Goal: Navigation & Orientation: Find specific page/section

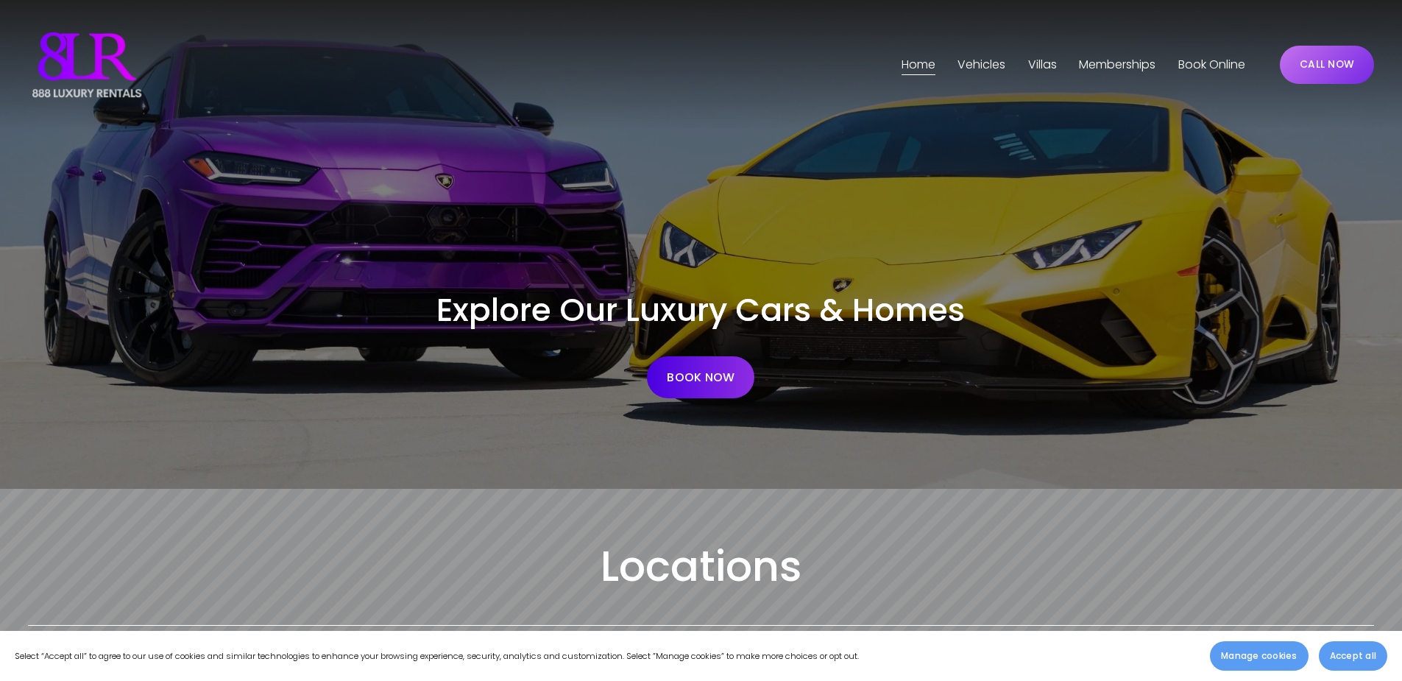
click at [1358, 655] on span "Accept all" at bounding box center [1353, 655] width 46 height 13
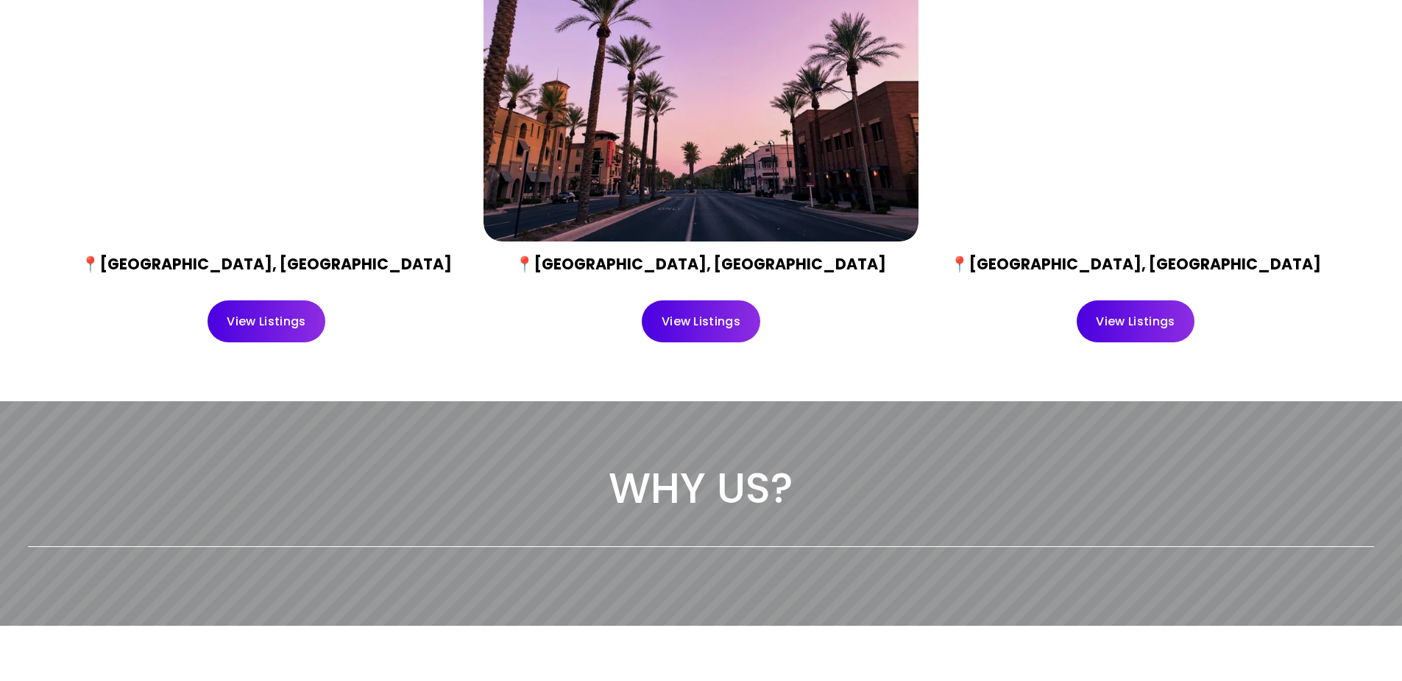
scroll to position [809, 0]
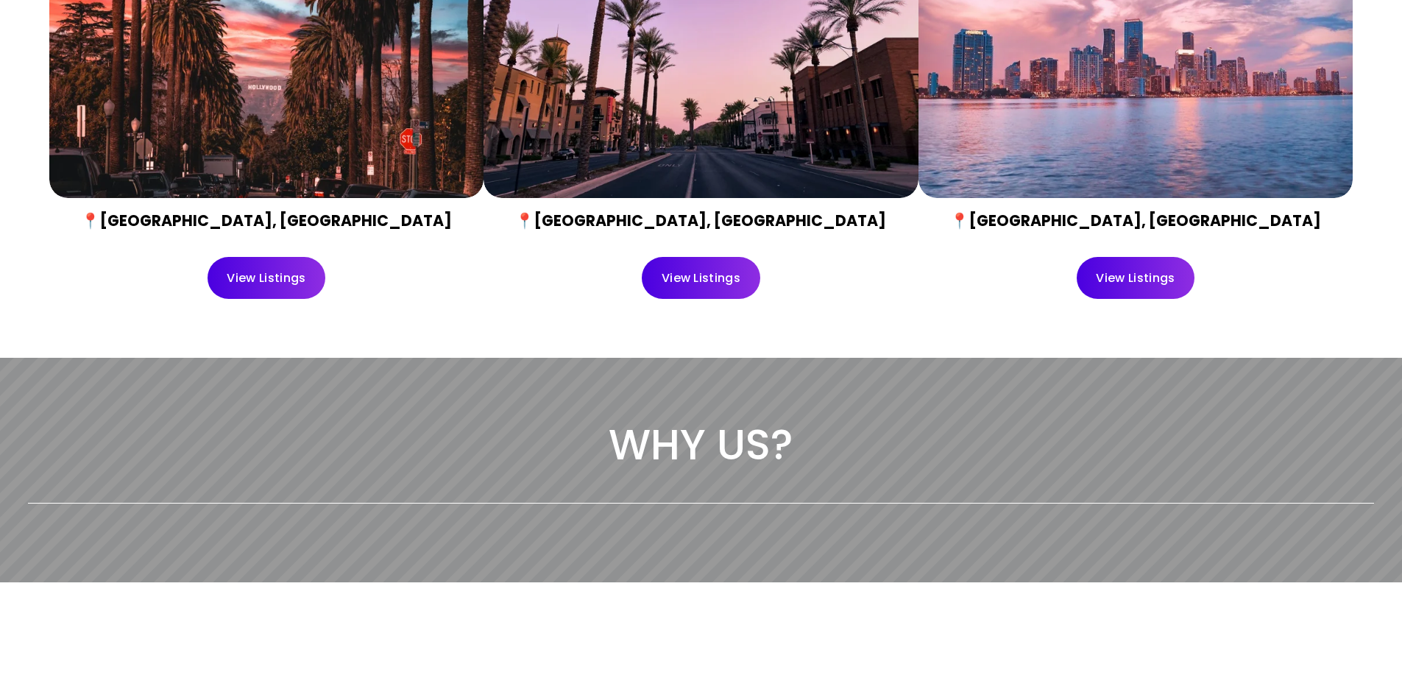
click at [717, 284] on link "View Listings" at bounding box center [701, 278] width 118 height 42
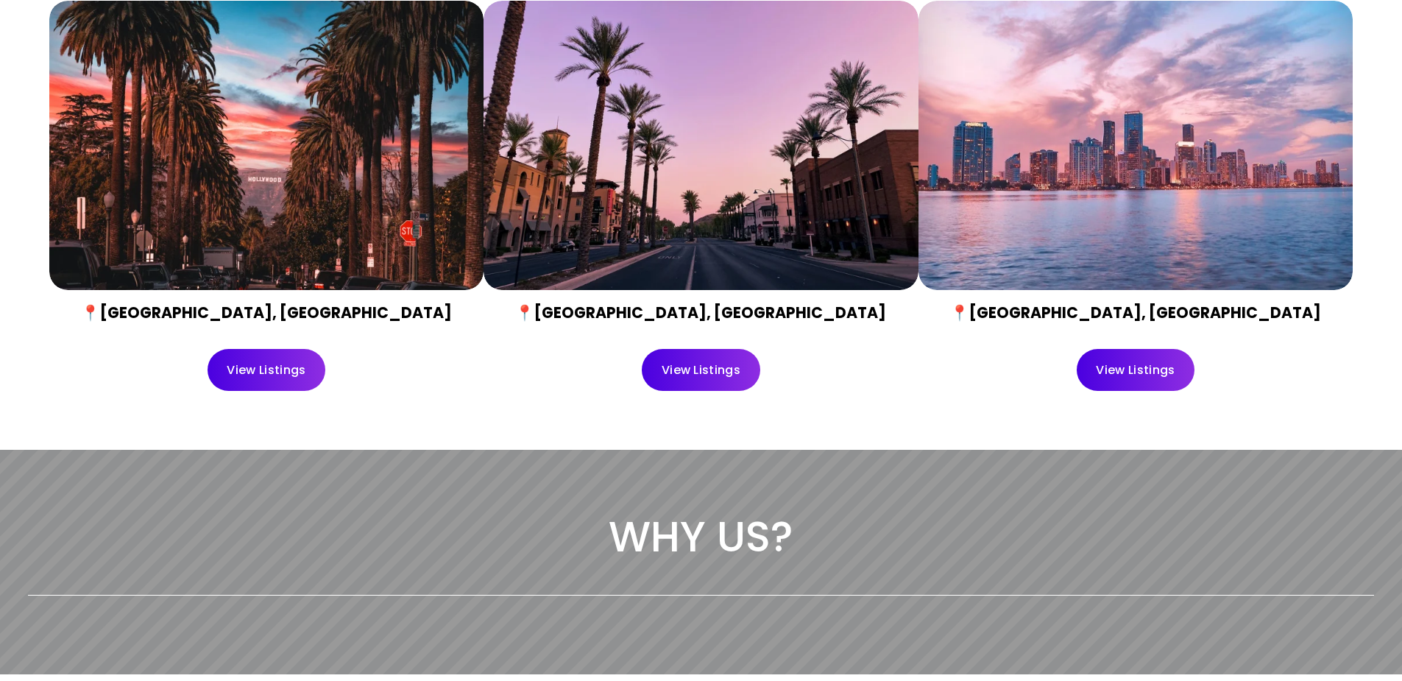
scroll to position [662, 0]
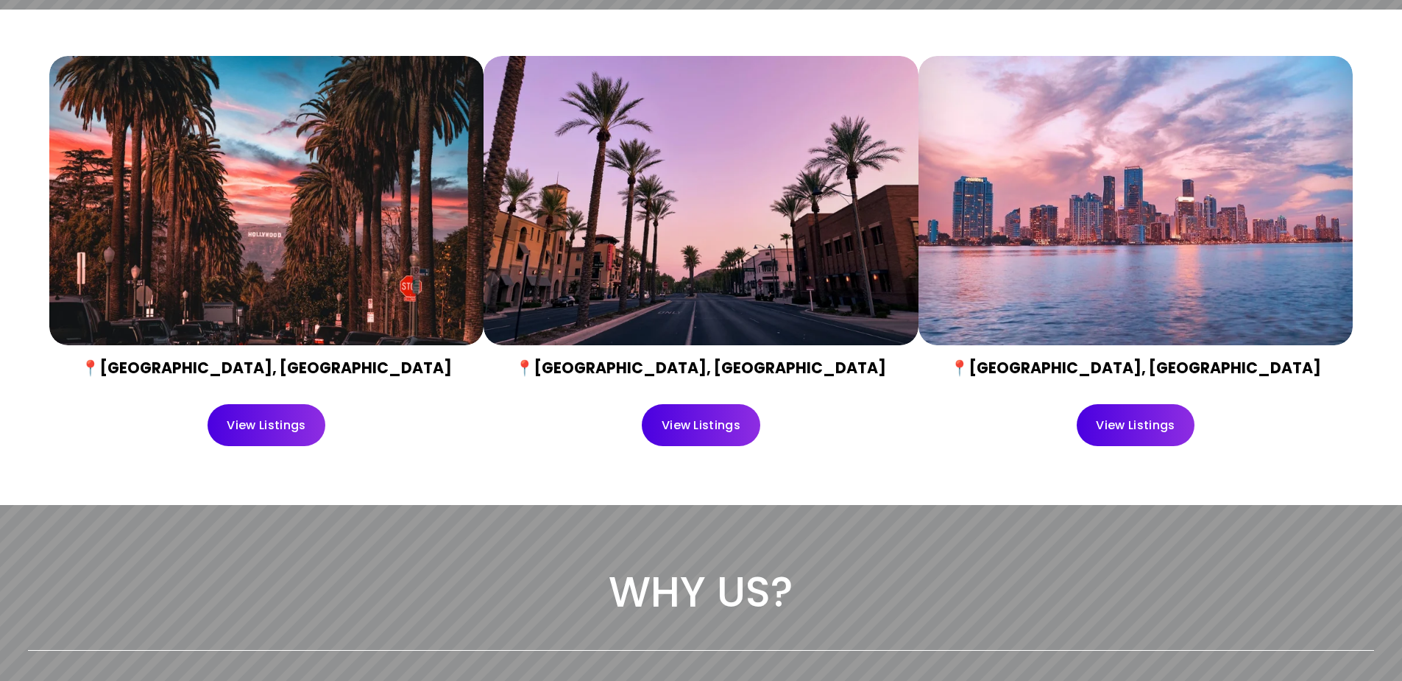
click at [264, 425] on link "View Listings" at bounding box center [266, 425] width 118 height 42
click at [1157, 427] on link "View Listings" at bounding box center [1135, 425] width 118 height 42
click at [715, 422] on link "View Listings" at bounding box center [701, 425] width 118 height 42
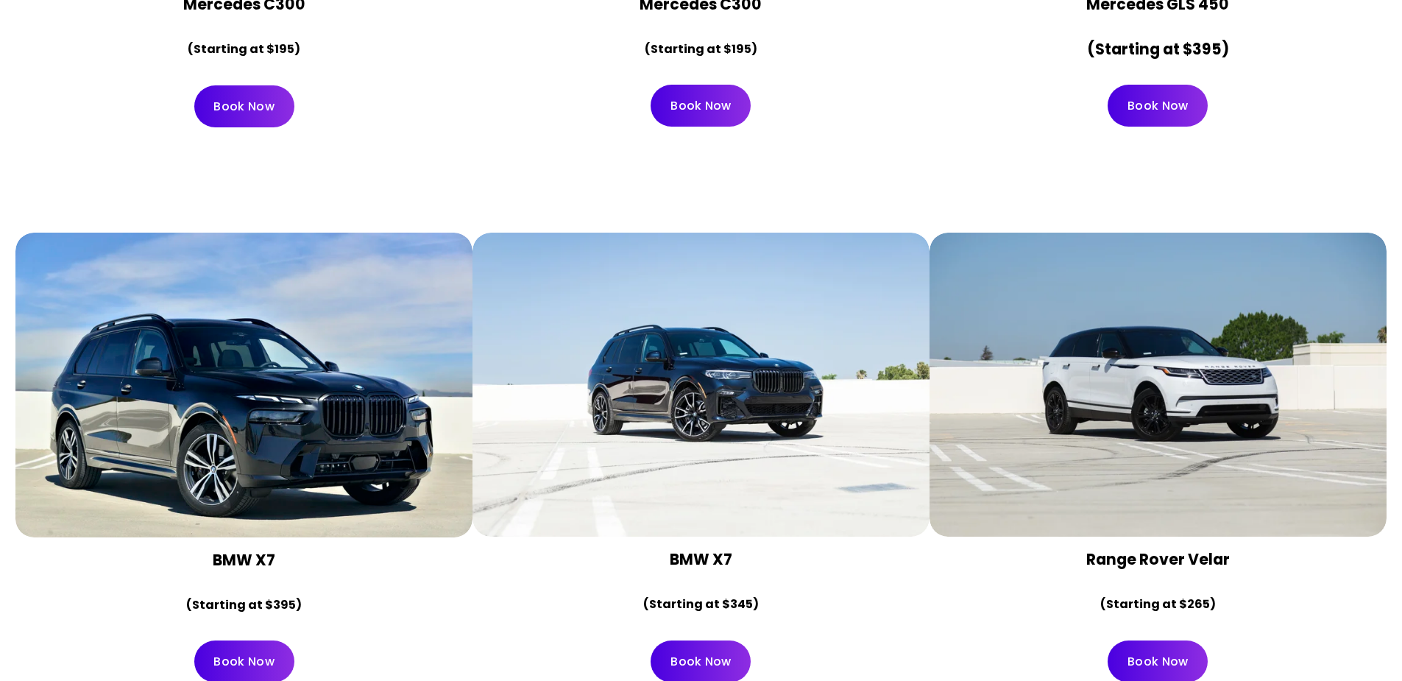
scroll to position [8122, 0]
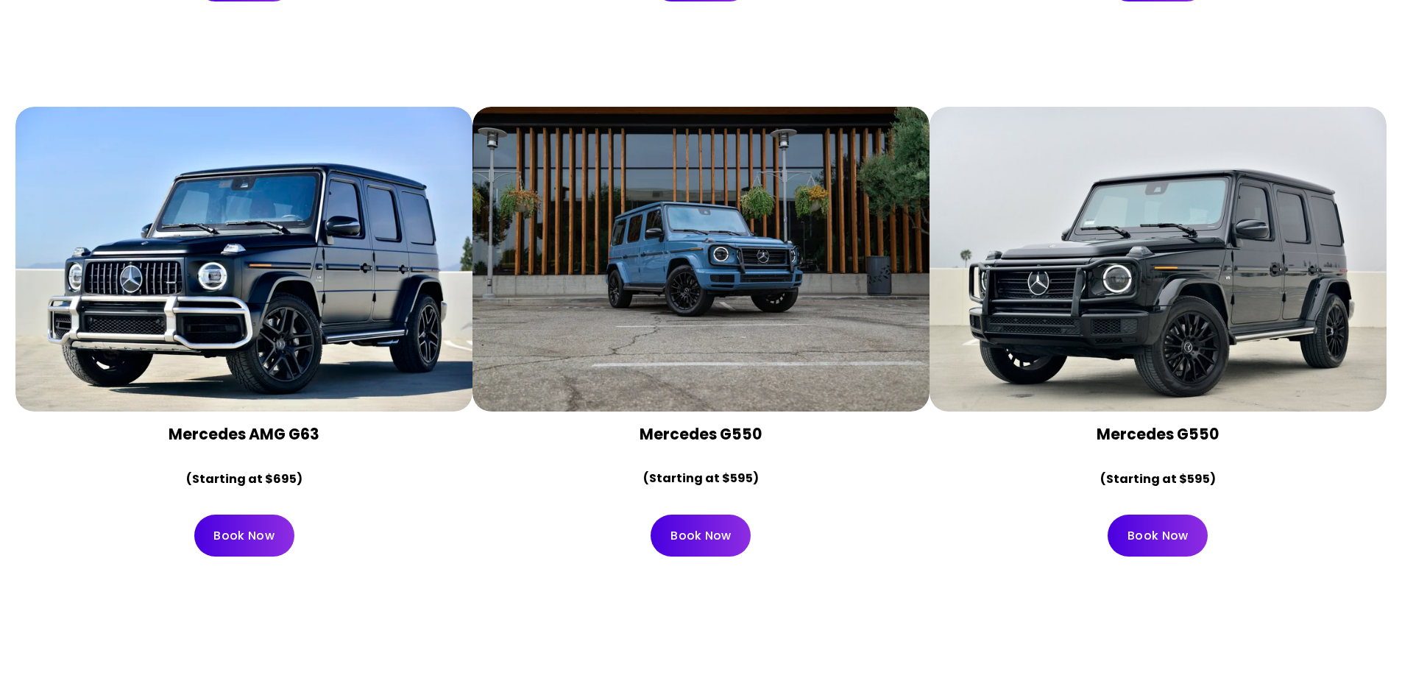
scroll to position [4709, 0]
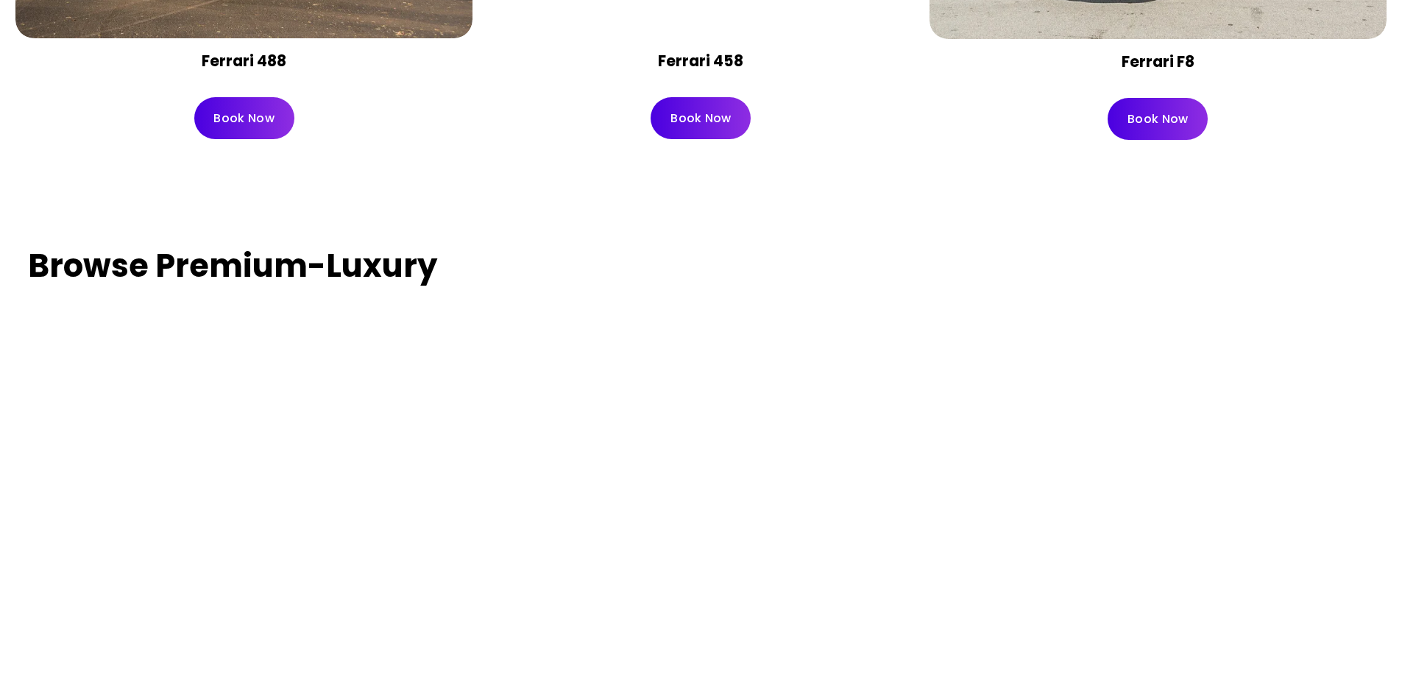
scroll to position [3643, 0]
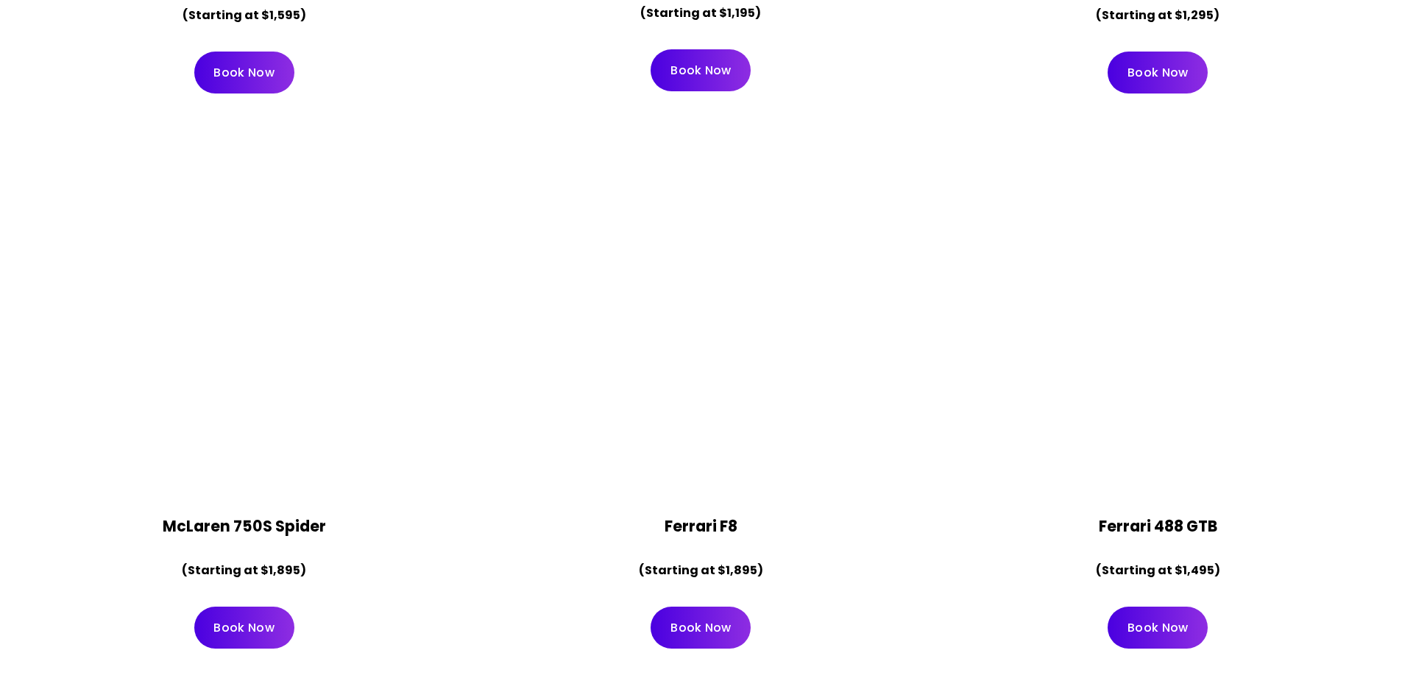
scroll to position [2288, 0]
